Goal: Task Accomplishment & Management: Manage account settings

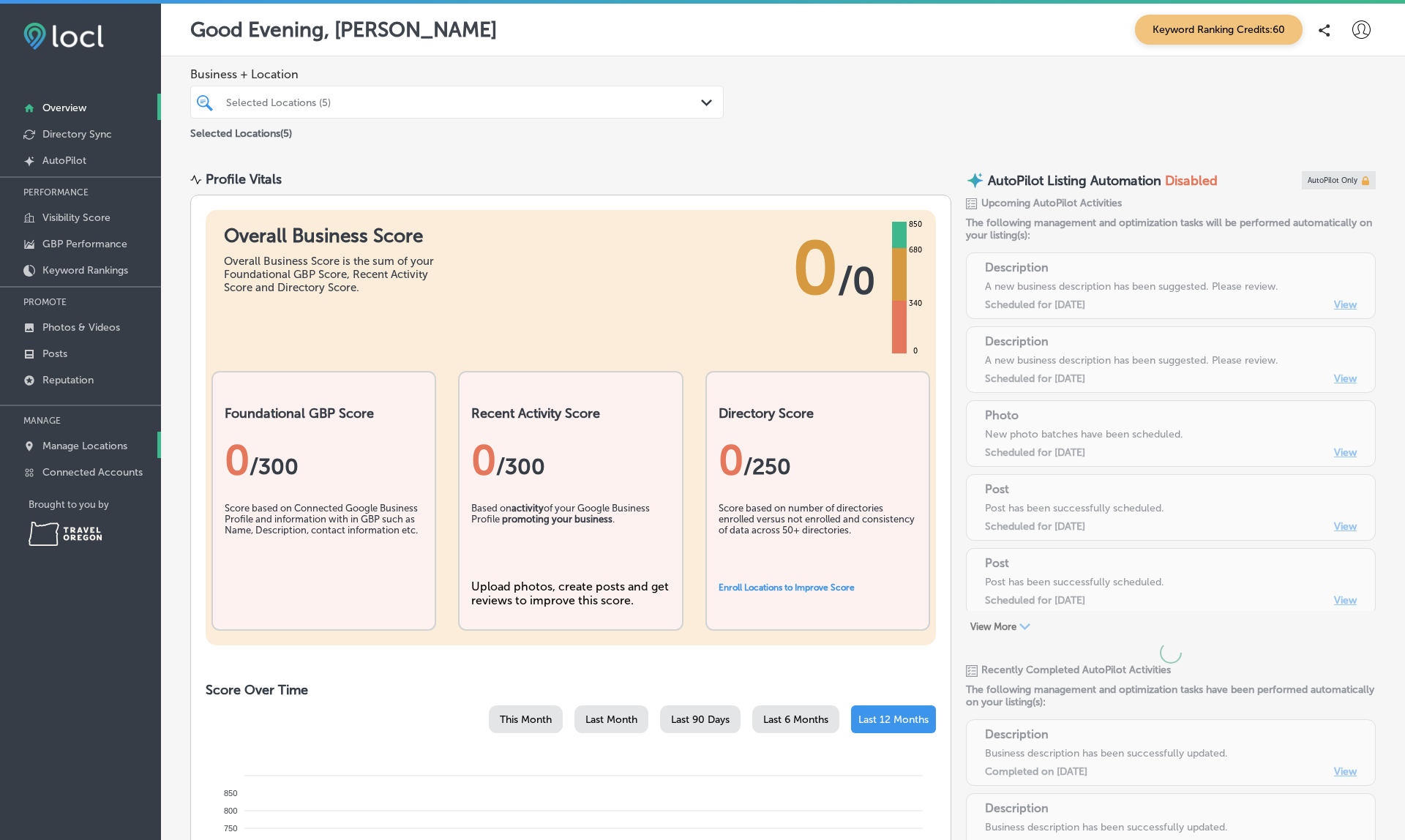
click at [85, 446] on p "Manage Locations" at bounding box center [85, 446] width 85 height 12
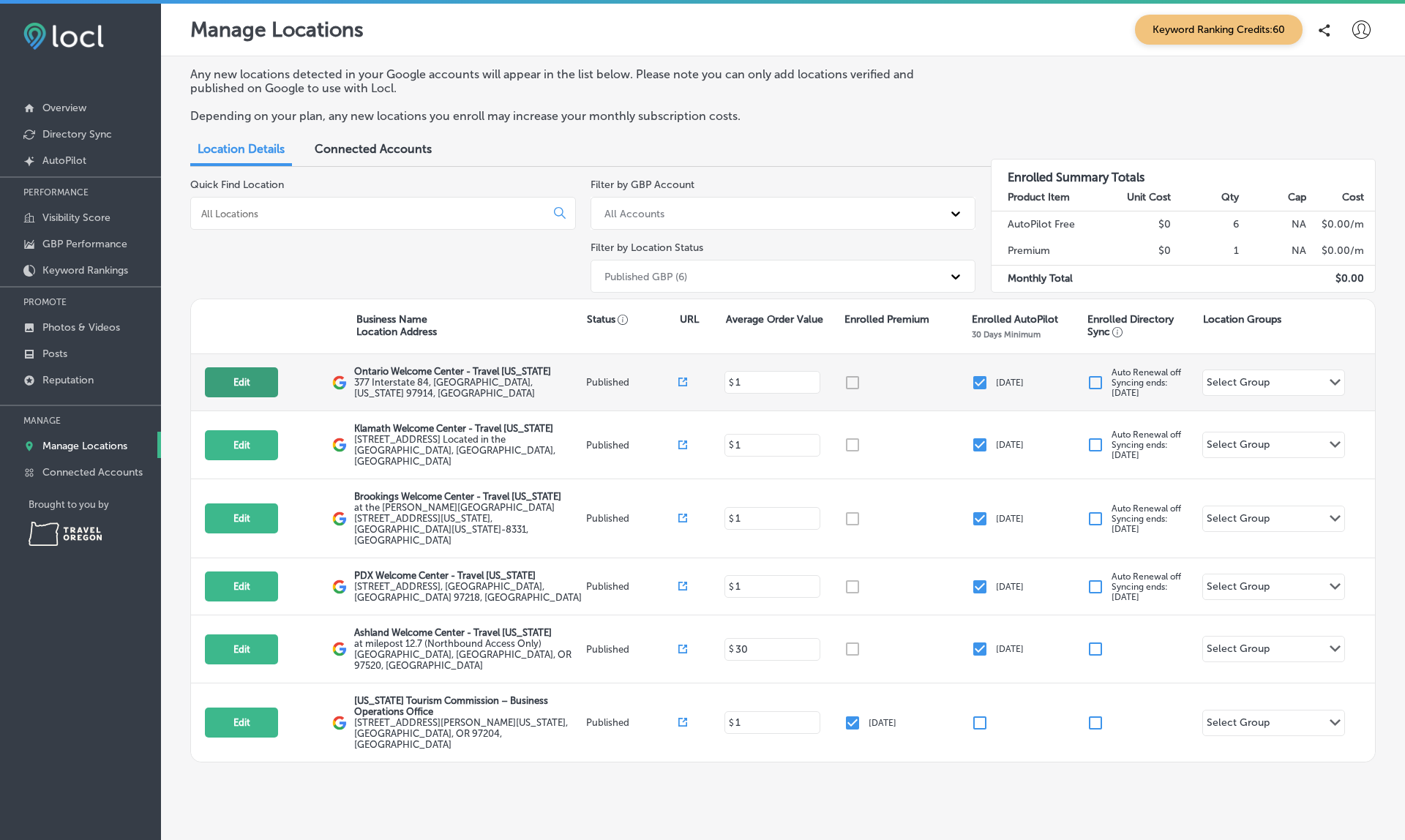
click at [230, 369] on button "Edit" at bounding box center [242, 382] width 73 height 30
select select "US"
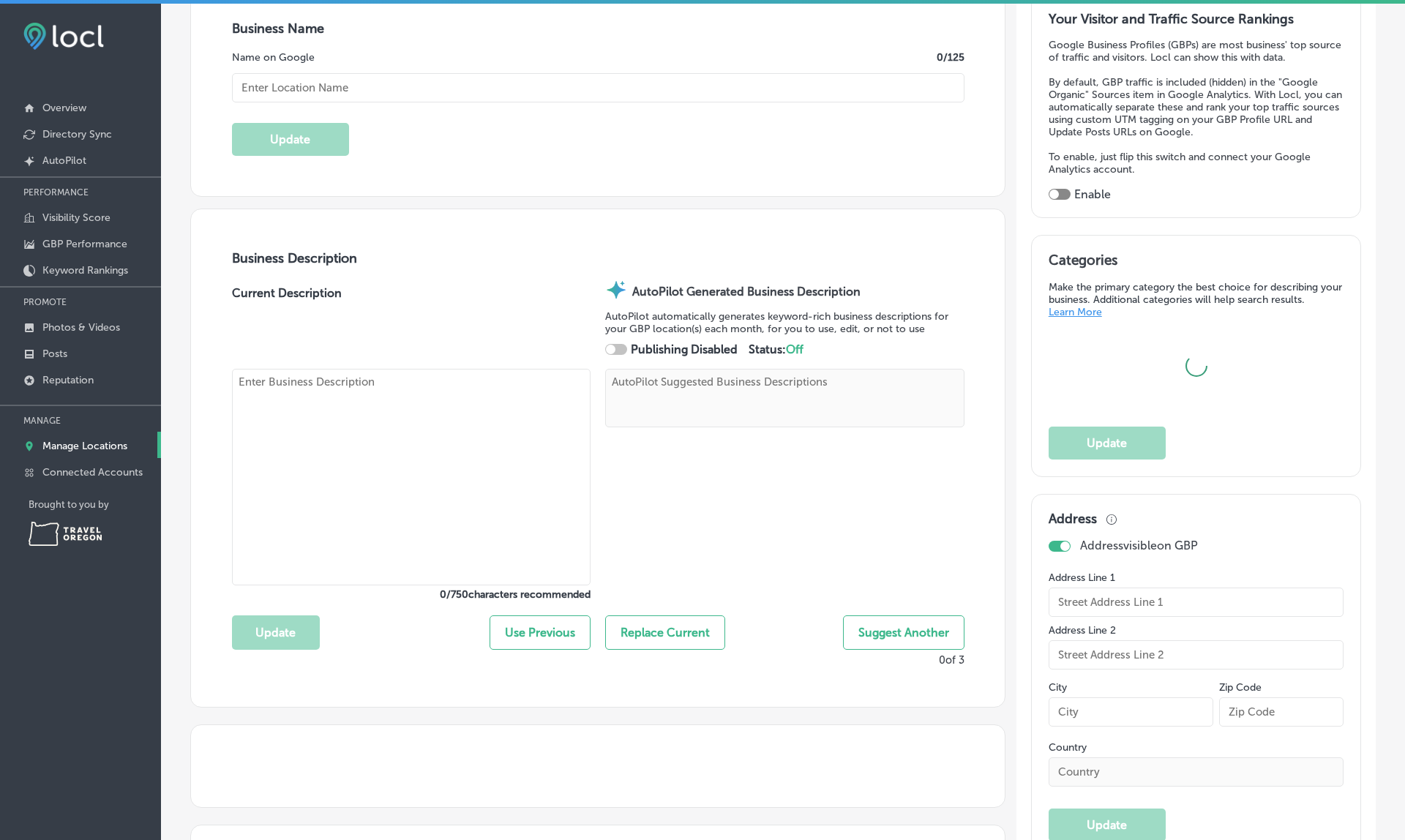
scroll to position [284, 0]
type input "Ontario Welcome Center - Travel [US_STATE]"
type textarea "Welcome to the [GEOGRAPHIC_DATA] Welcome Center, your go-to travel resource ope…"
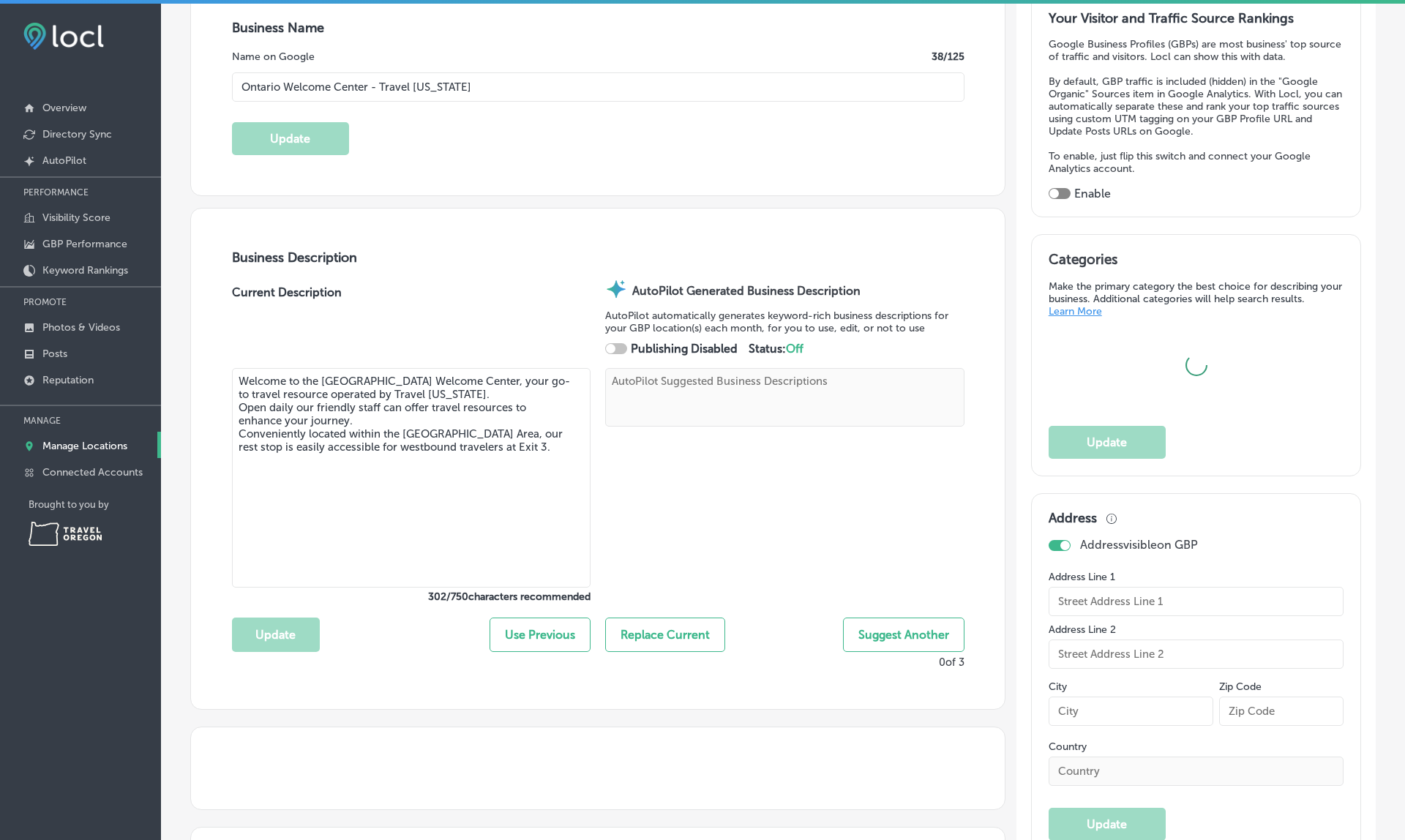
type textarea "Discover the Ontario Welcome Center – Travel [US_STATE], your ideal rest stop f…"
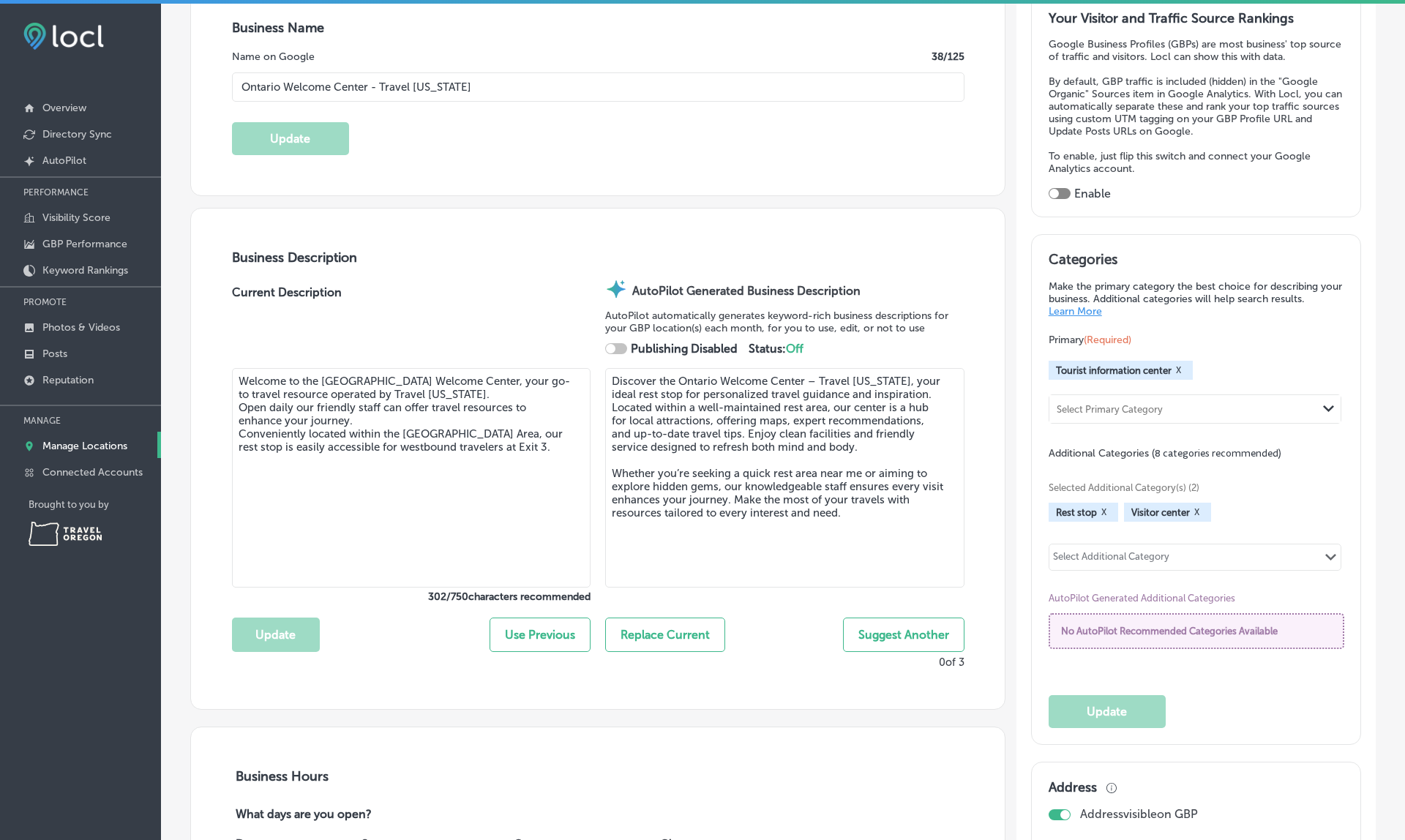
type input "[EMAIL_ADDRESS][DOMAIN_NAME]"
type input "[URL][DOMAIN_NAME]"
type input "[URL][DOMAIN_NAME][US_STATE]"
type input "[URL][DOMAIN_NAME]"
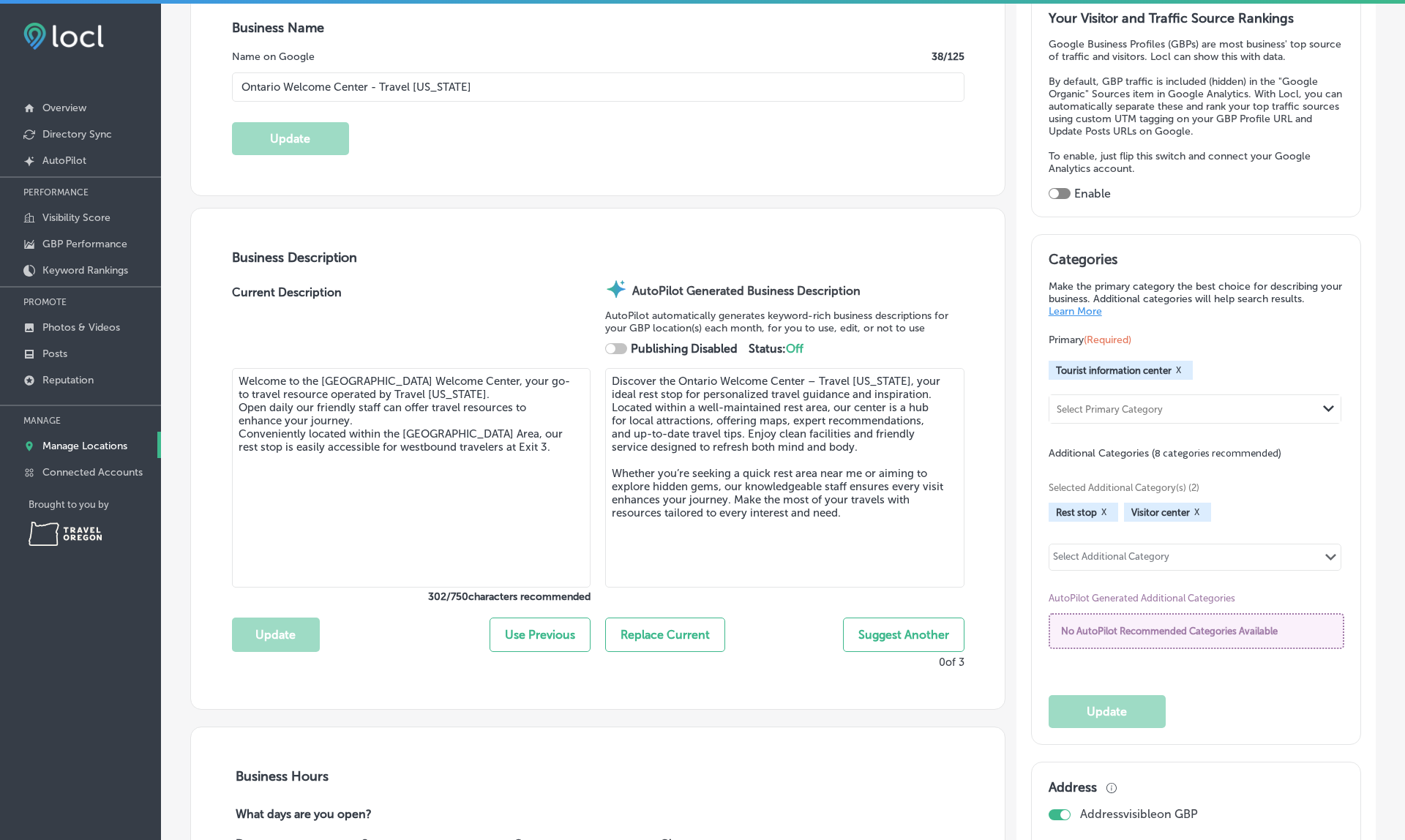
type input "377 Interstate 84"
type input "[GEOGRAPHIC_DATA]"
type input "97914"
type input "US"
type input "[PHONE_NUMBER]"
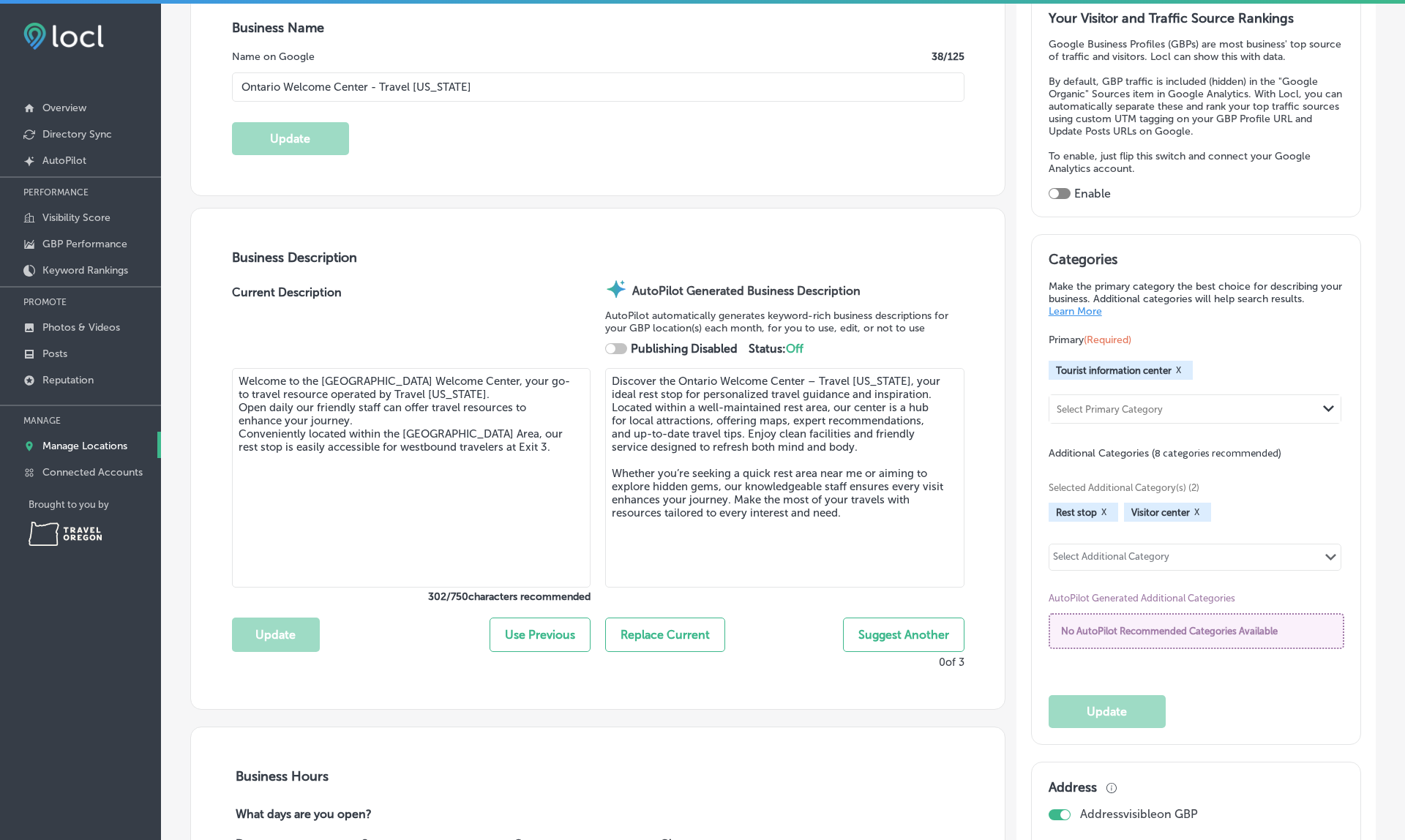
type input "[URL][DOMAIN_NAME]"
checkbox input "true"
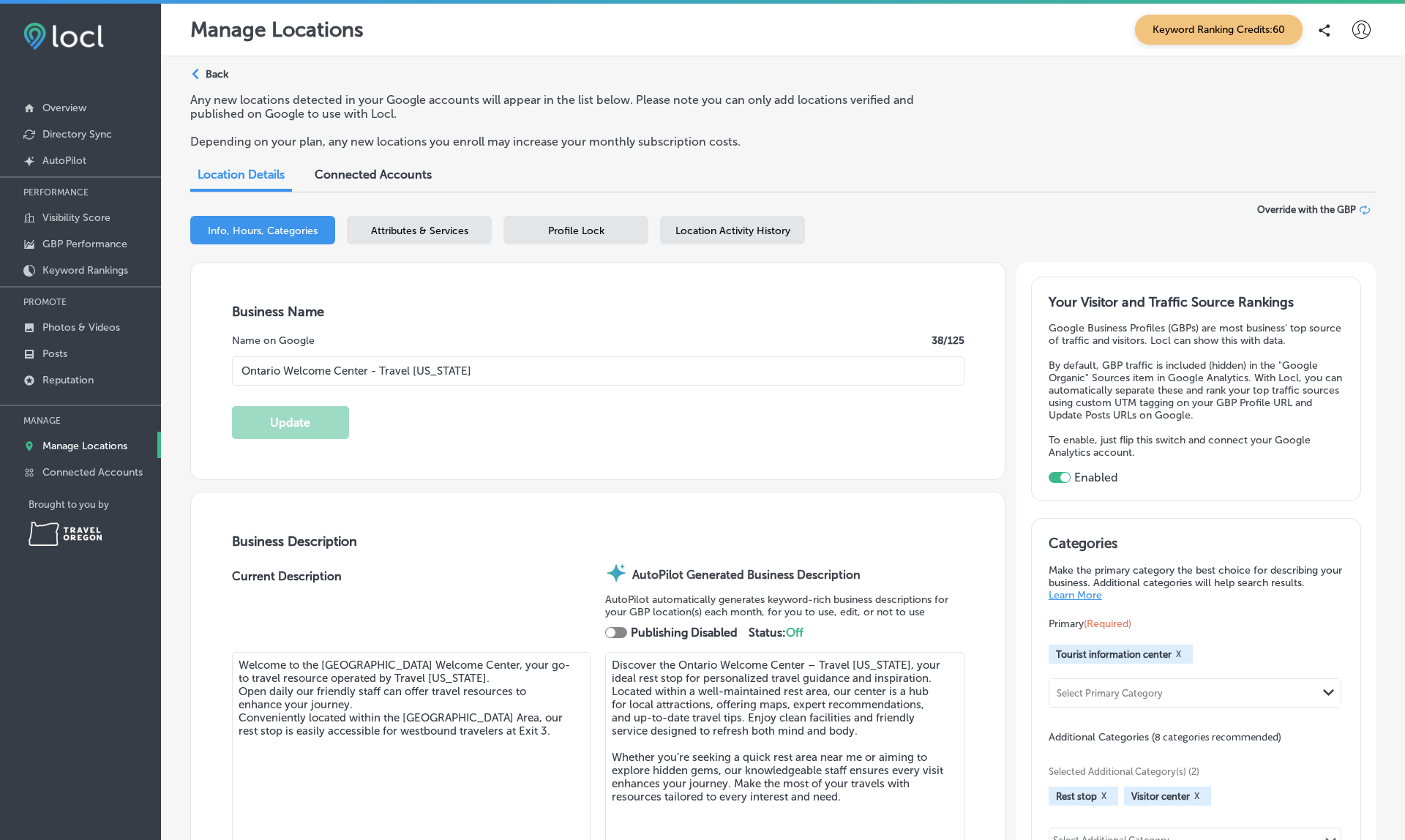
scroll to position [3, 0]
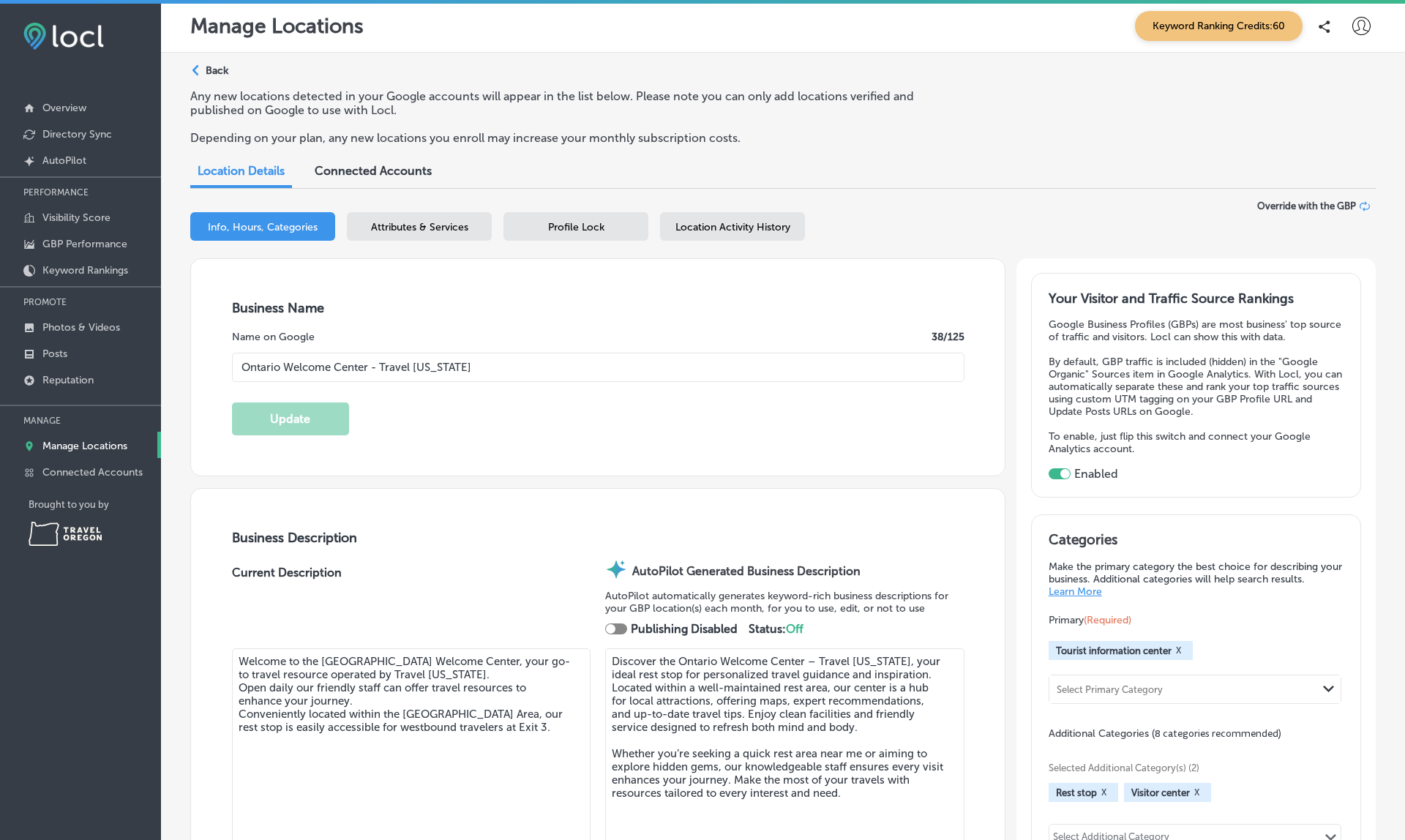
click at [201, 69] on div "Path Created with Sketch." at bounding box center [198, 71] width 12 height 12
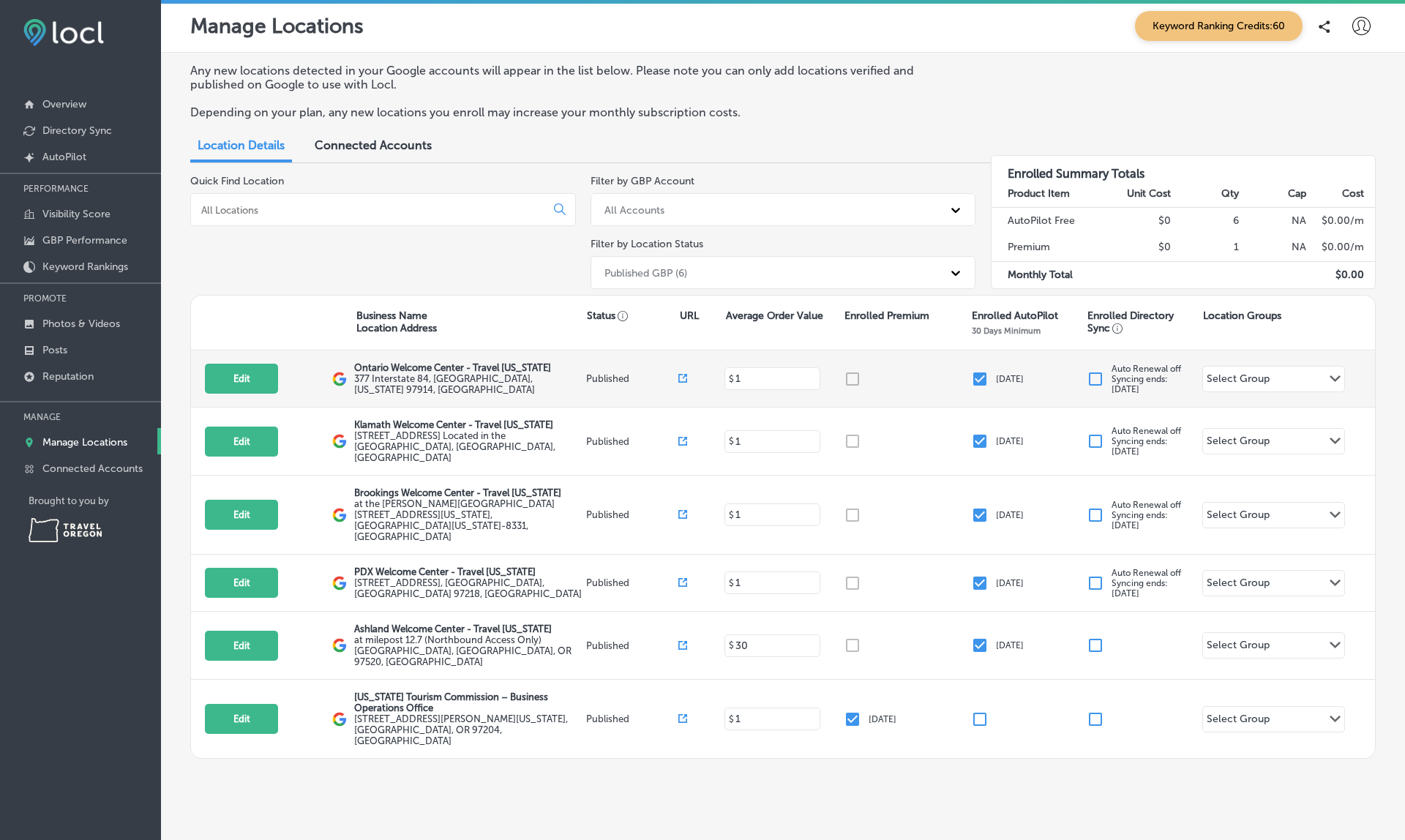
scroll to position [3, 0]
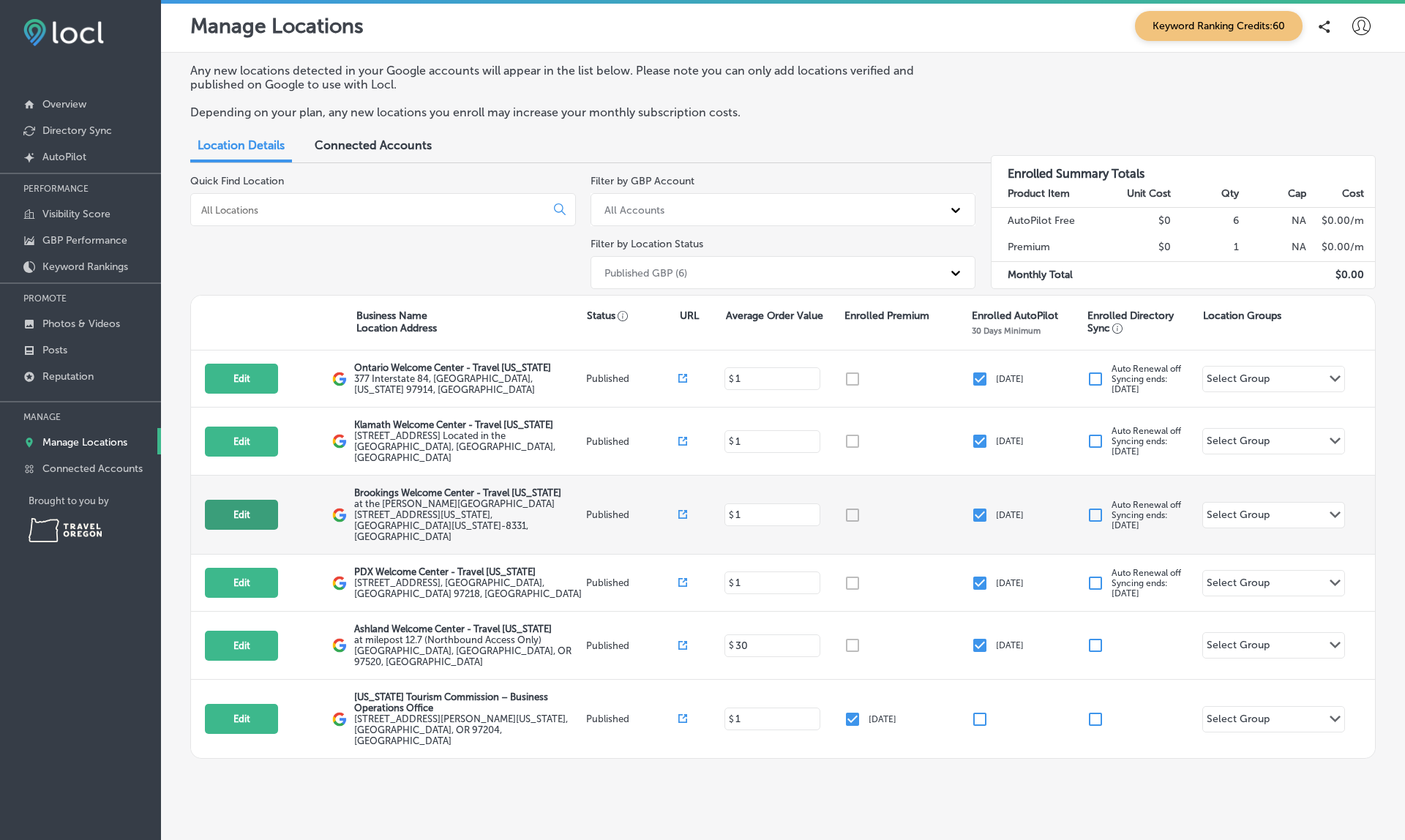
click at [261, 500] on button "Edit" at bounding box center [242, 515] width 73 height 30
select select "US"
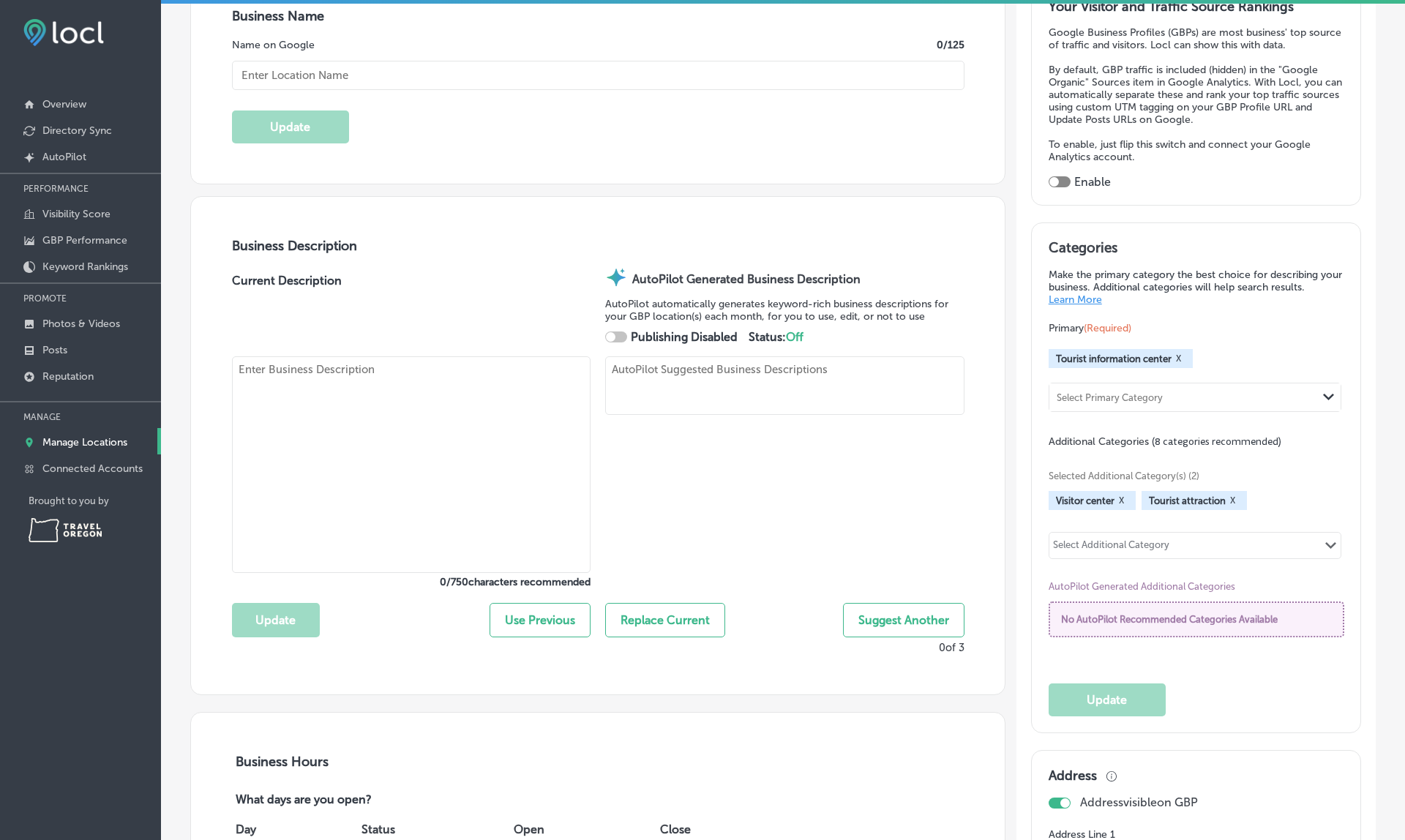
scroll to position [292, 0]
checkbox input "true"
type input "Brookings Welcome Center - Travel [US_STATE]"
type textarea "The Brookings Welcome Center, operated by Travel [US_STATE], is open seven days…"
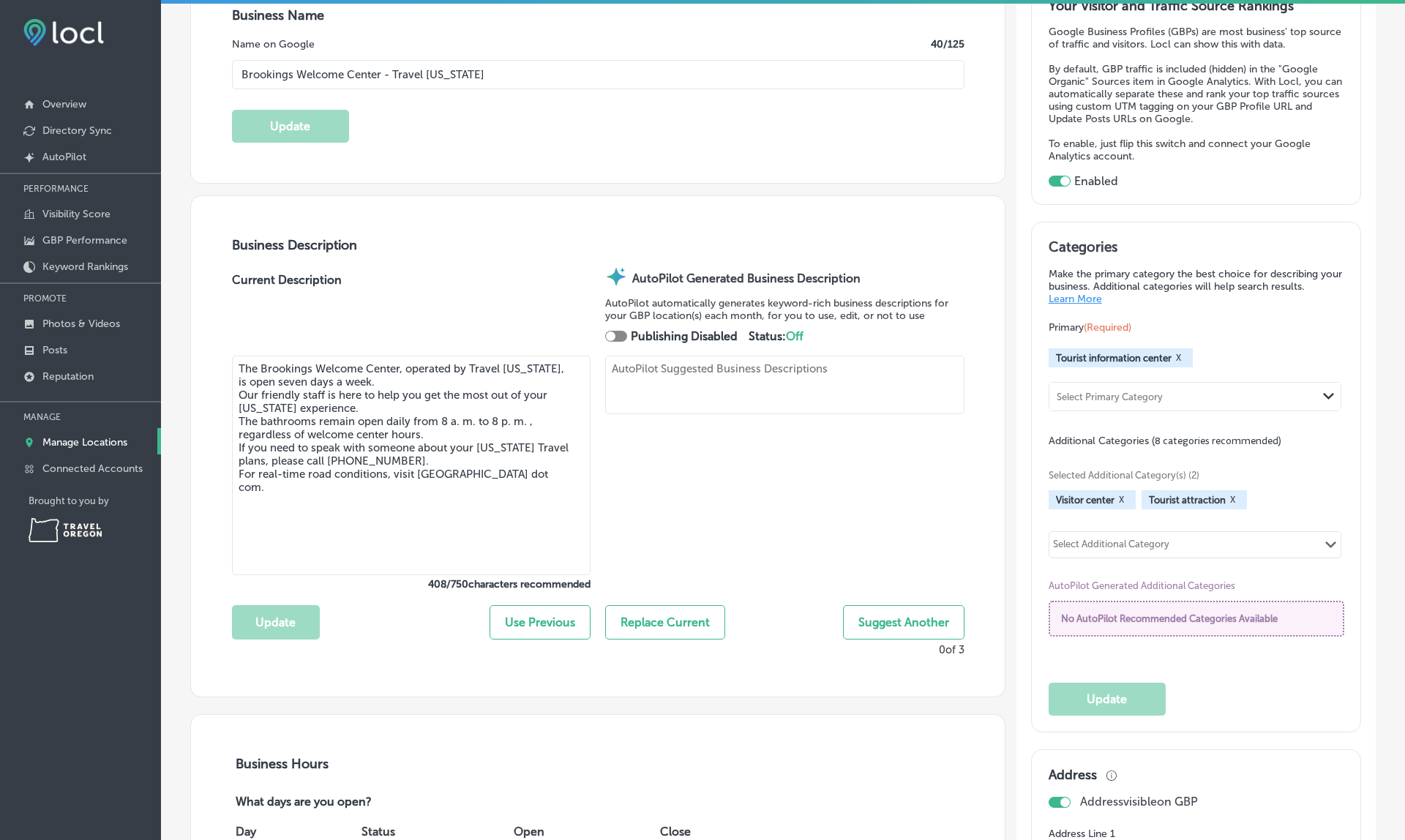
type textarea "Discover the Brookings Welcome Center – Travel [US_STATE], your trusted resourc…"
type input "at the [PERSON_NAME]"
type input "Field State Recreation Site 8331"
type input "Brookings"
type input "97415-8331"
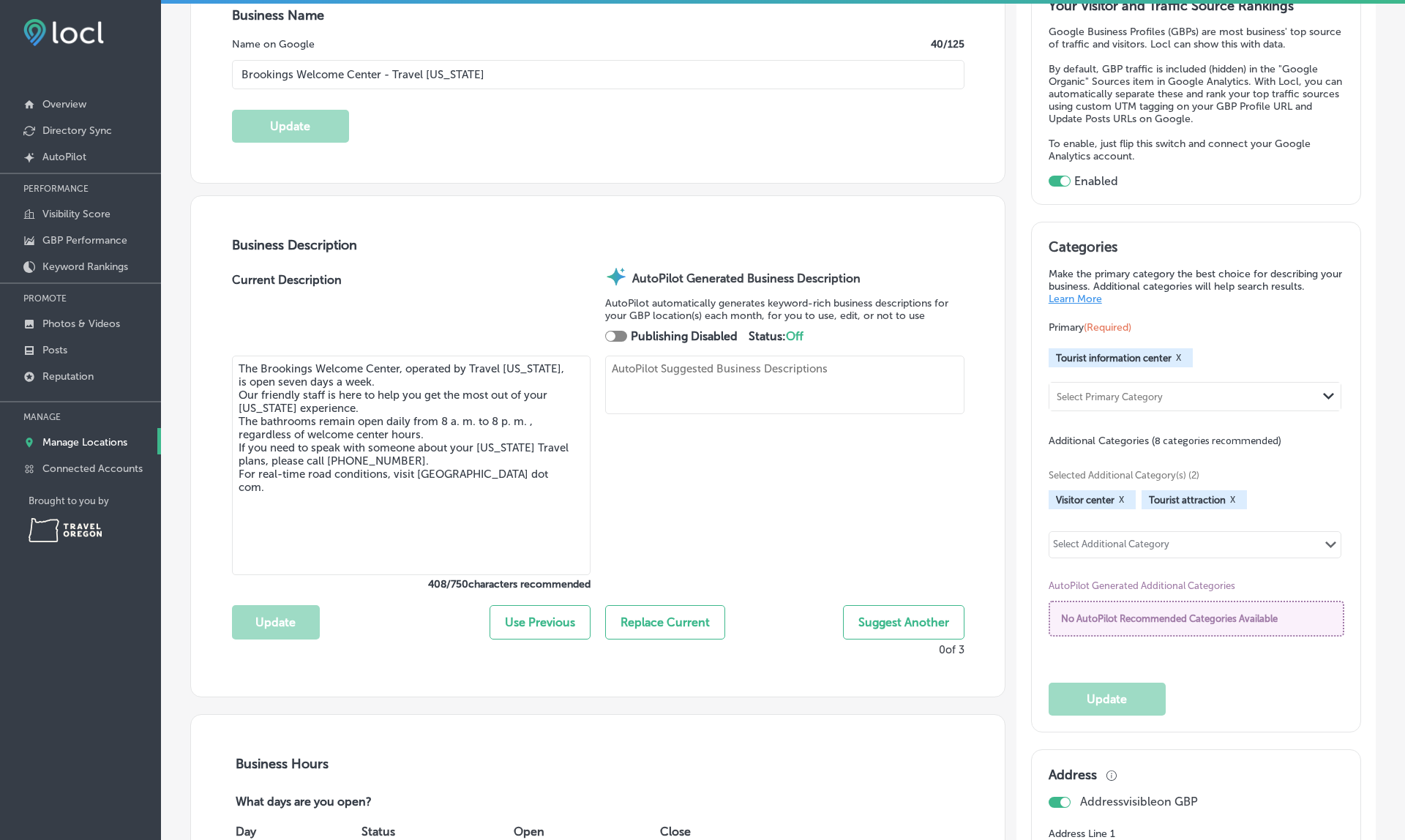
type input "US"
type input "[URL][DOMAIN_NAME]"
type input "[PHONE_NUMBER]"
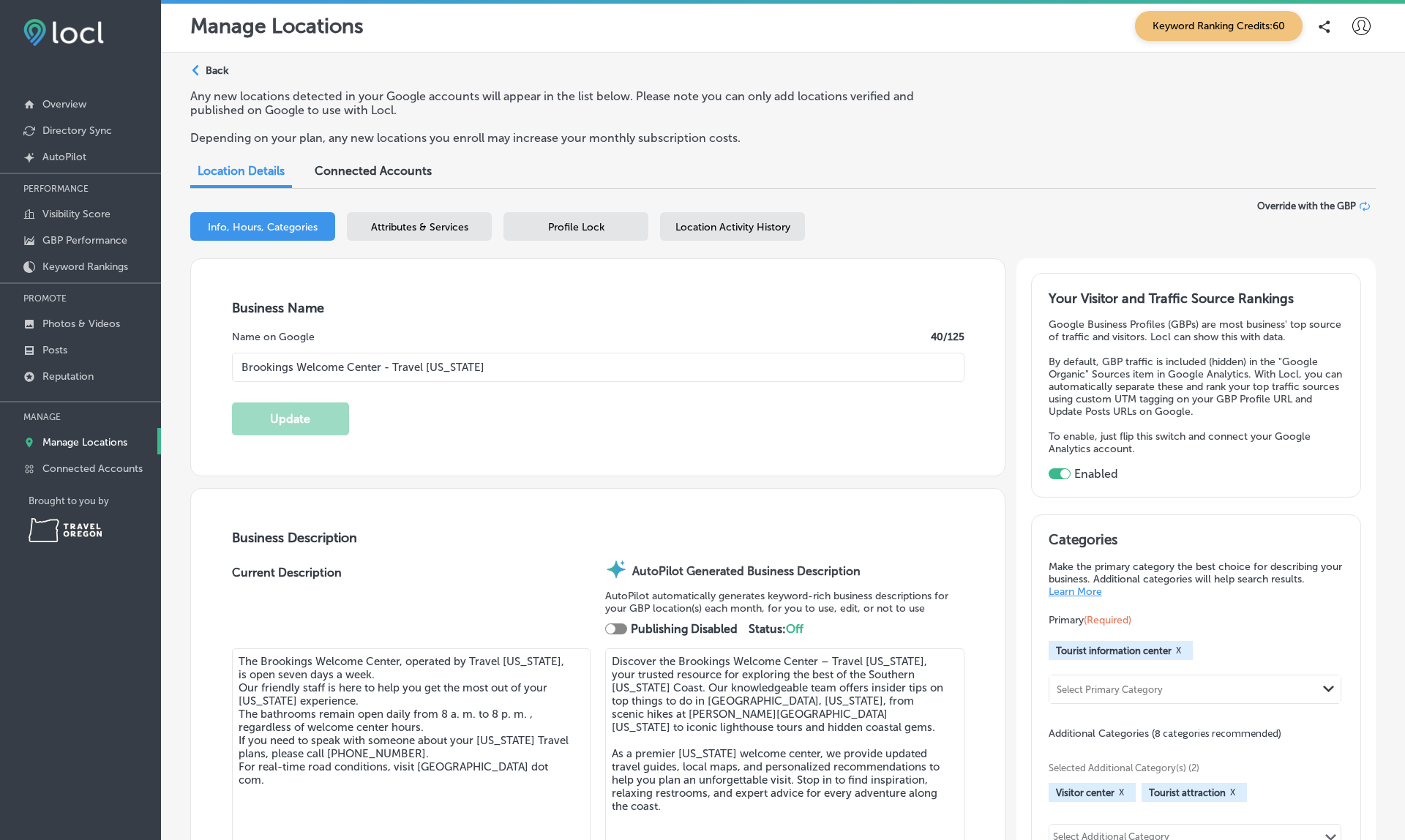
scroll to position [0, 0]
click at [1359, 29] on icon at bounding box center [1362, 26] width 18 height 18
